Goal: Find specific page/section: Find specific page/section

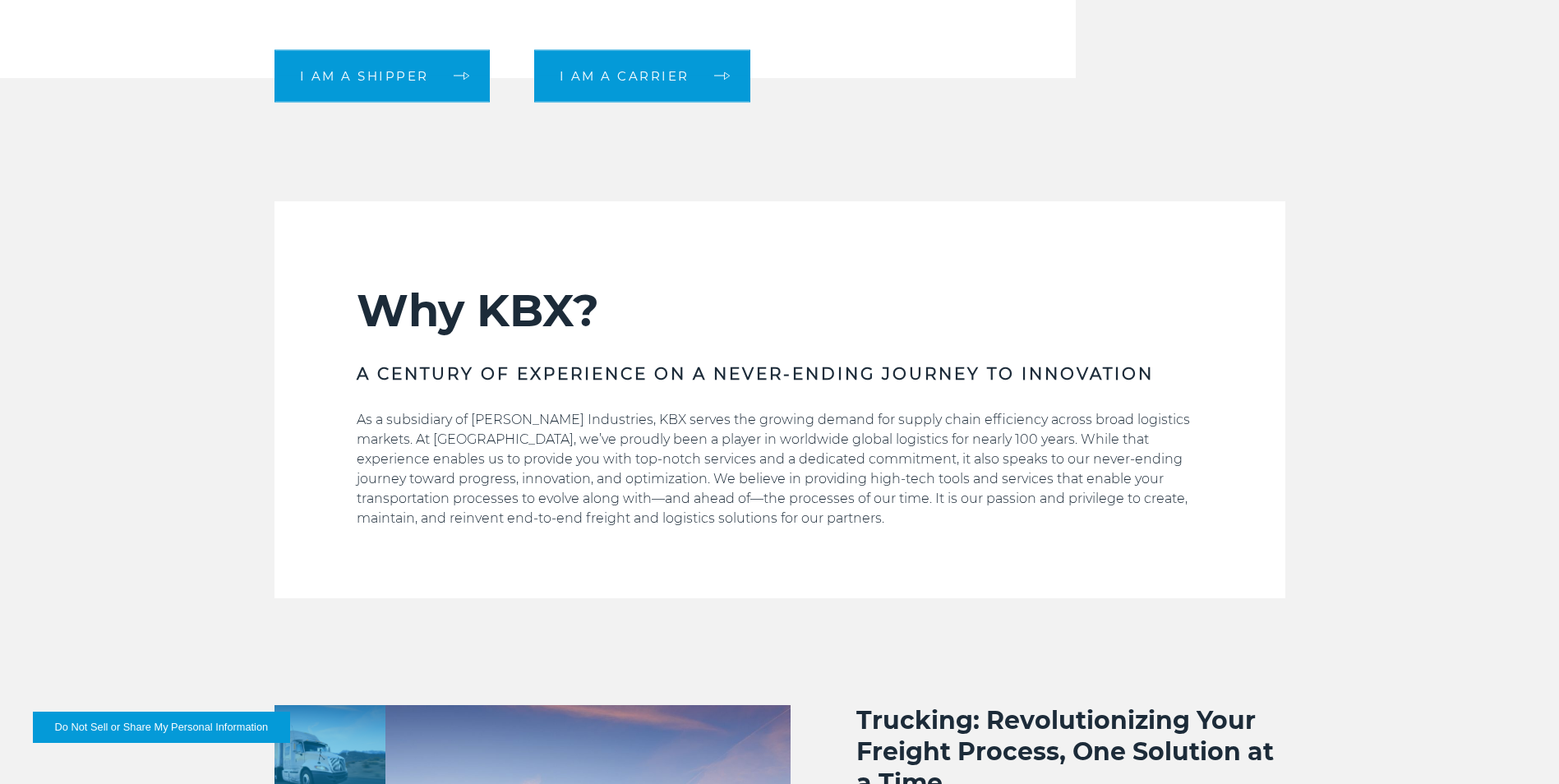
scroll to position [31, 0]
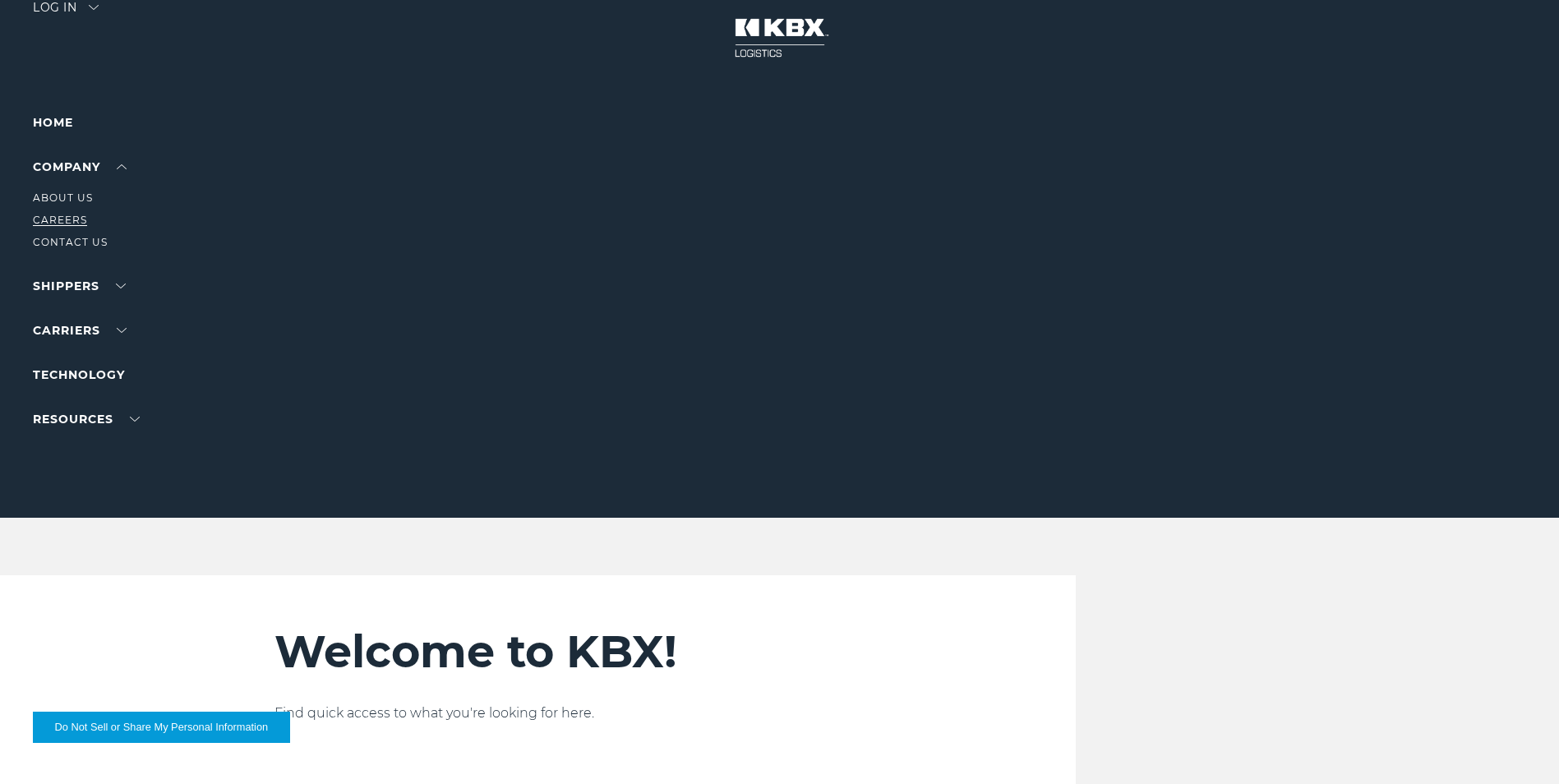
click at [63, 214] on link "Careers" at bounding box center [59, 220] width 54 height 13
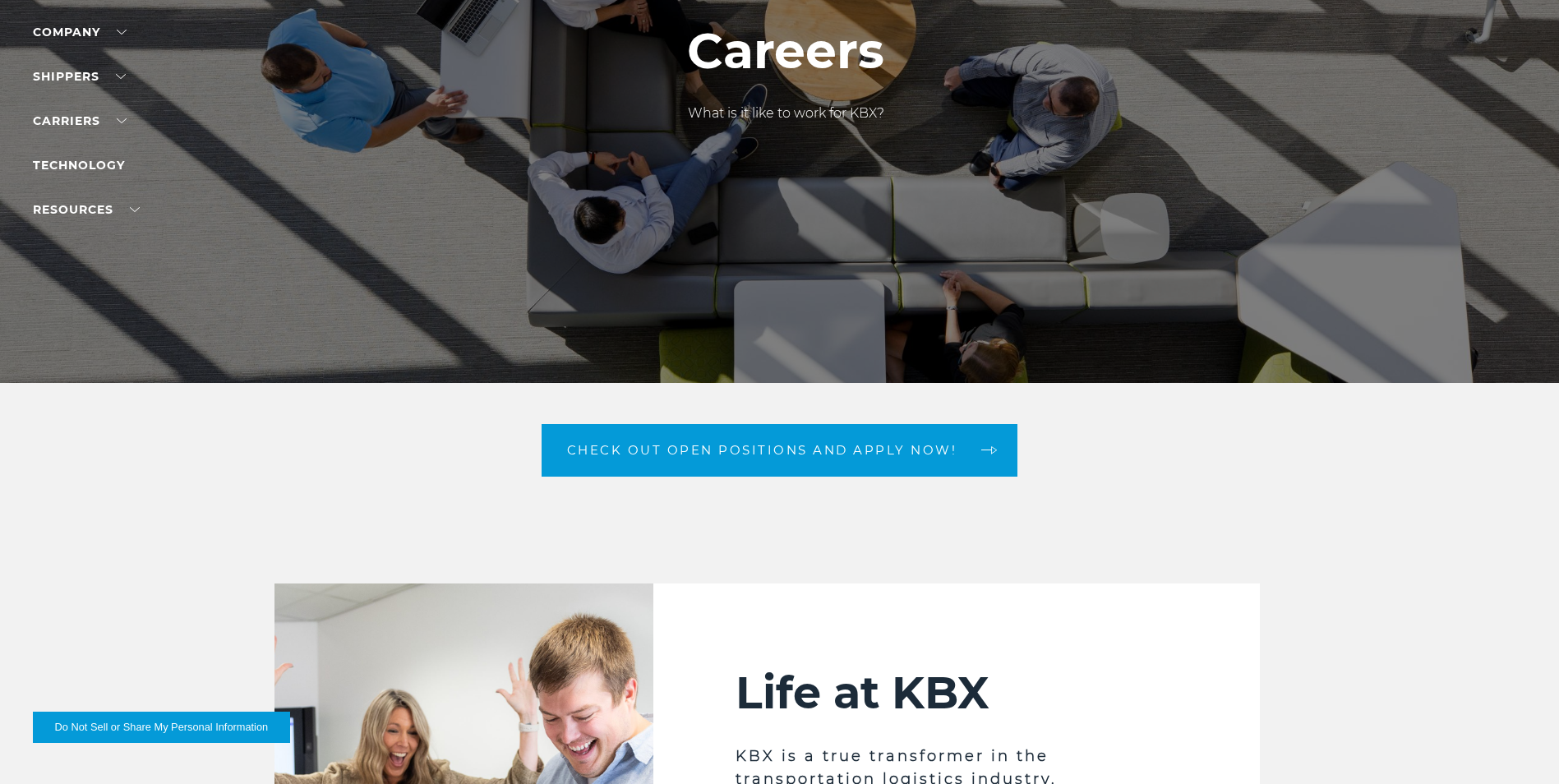
scroll to position [328, 0]
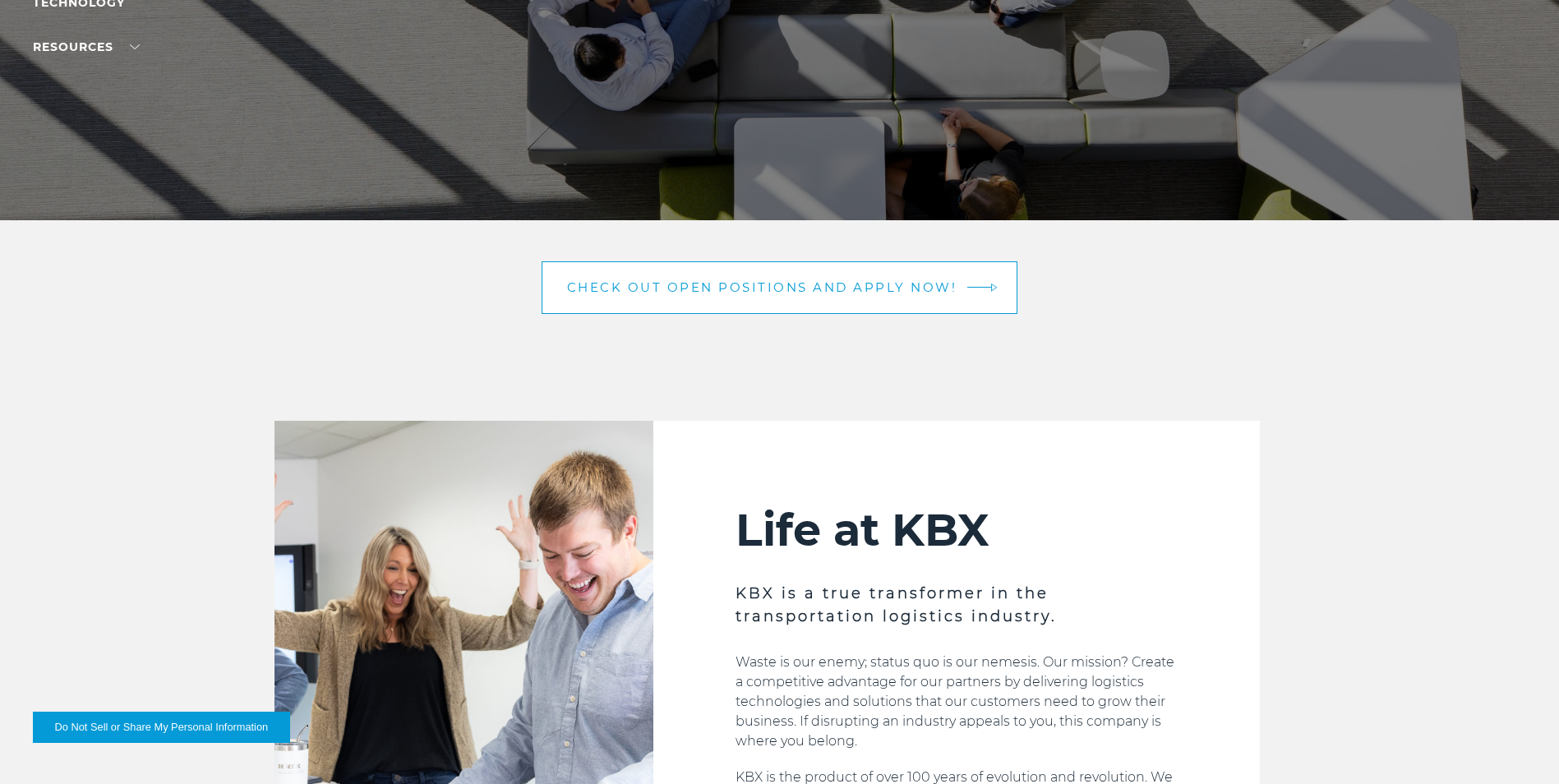
click at [757, 288] on span "Check out open positions and apply now!" at bounding box center [762, 287] width 390 height 13
